Goal: Task Accomplishment & Management: Use online tool/utility

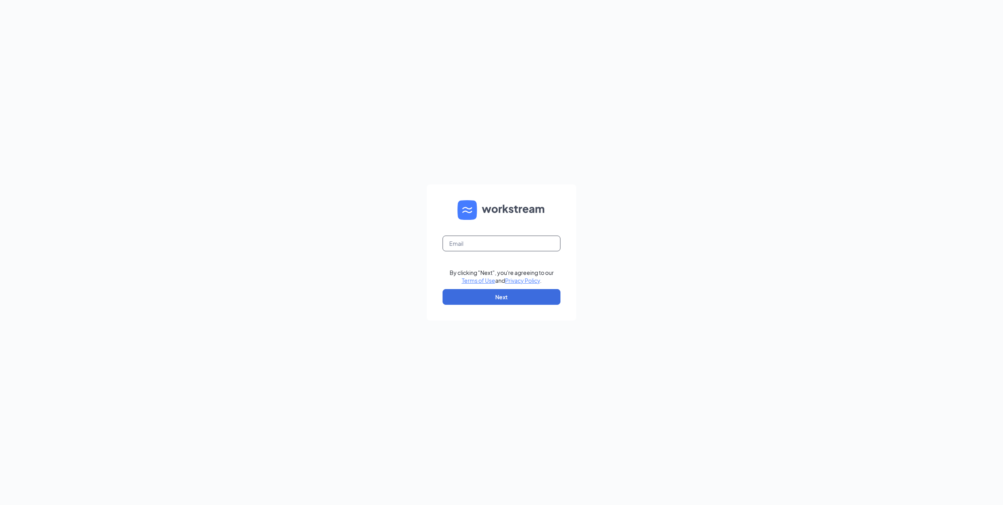
click at [515, 241] on input "text" at bounding box center [502, 243] width 118 height 16
type input "[EMAIL_ADDRESS][DOMAIN_NAME]"
click at [492, 294] on button "Next" at bounding box center [502, 297] width 118 height 16
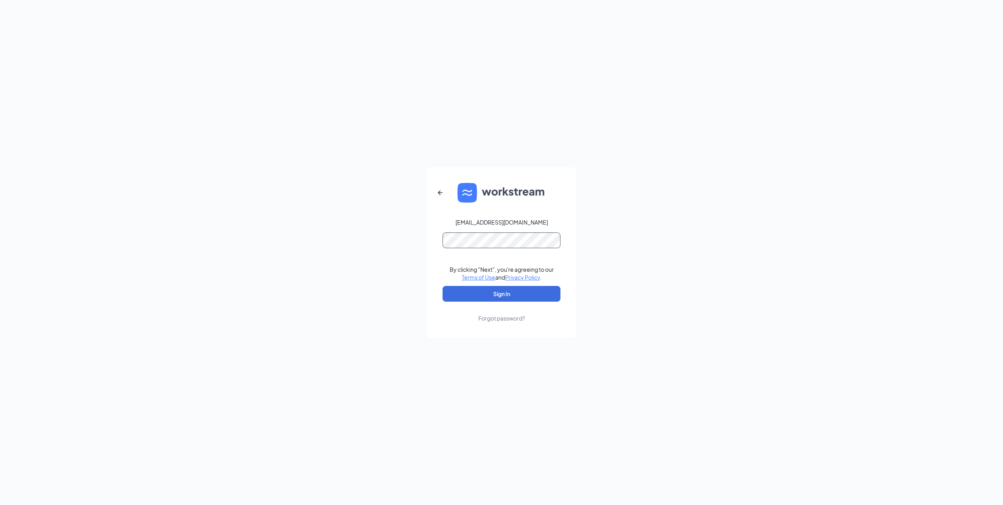
click at [443, 286] on button "Sign In" at bounding box center [502, 294] width 118 height 16
click at [352, 208] on div "[EMAIL_ADDRESS][DOMAIN_NAME] By clicking "Next", you're agreeing to our Terms o…" at bounding box center [501, 252] width 1003 height 505
click at [443, 286] on button "Sign In" at bounding box center [502, 294] width 118 height 16
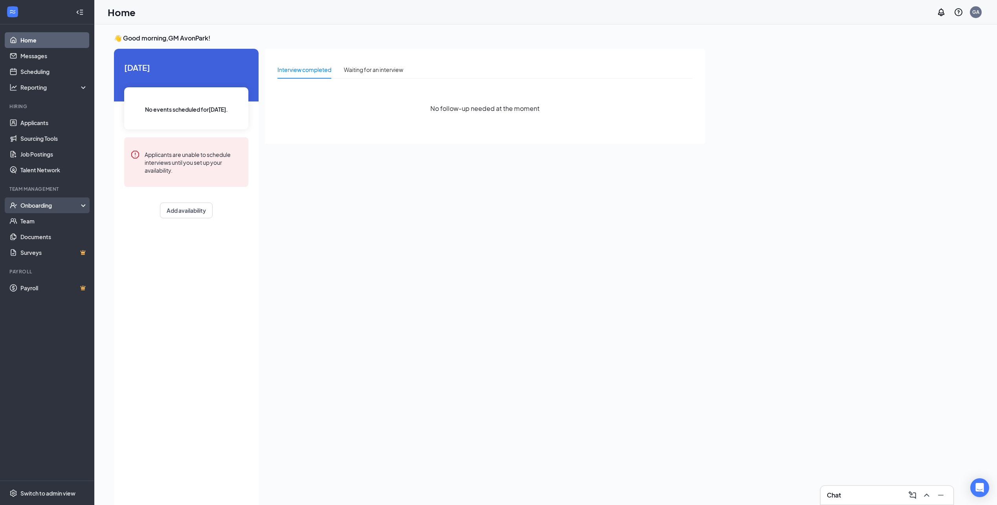
click at [55, 202] on div "Onboarding" at bounding box center [50, 205] width 61 height 8
click at [59, 224] on link "Overview" at bounding box center [53, 221] width 67 height 16
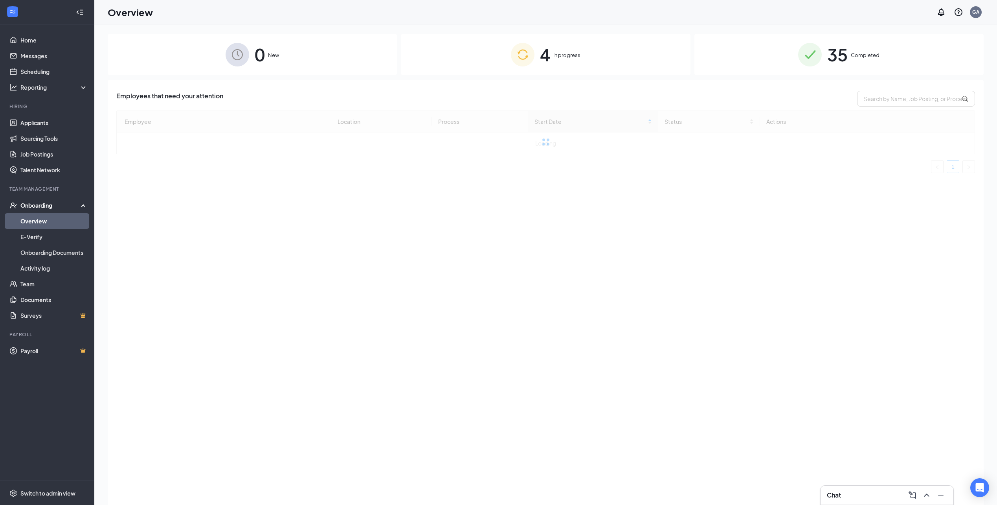
click at [554, 60] on div "4 In progress" at bounding box center [545, 54] width 289 height 41
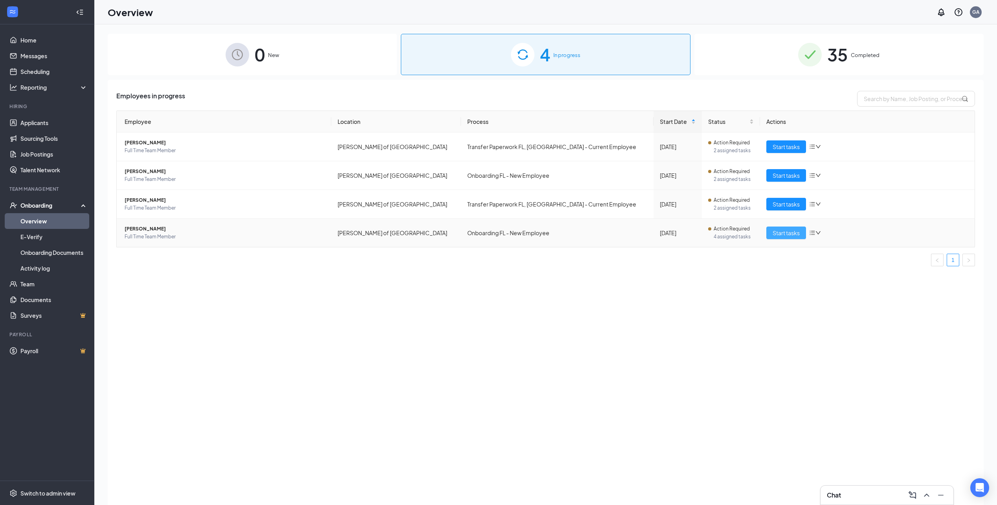
click at [779, 236] on span "Start tasks" at bounding box center [786, 232] width 27 height 9
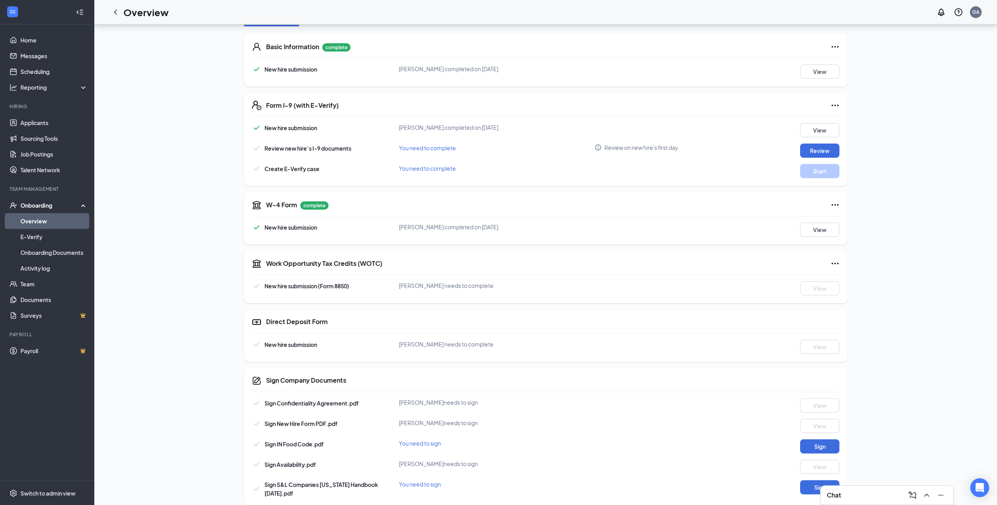
scroll to position [122, 0]
